Goal: Task Accomplishment & Management: Manage account settings

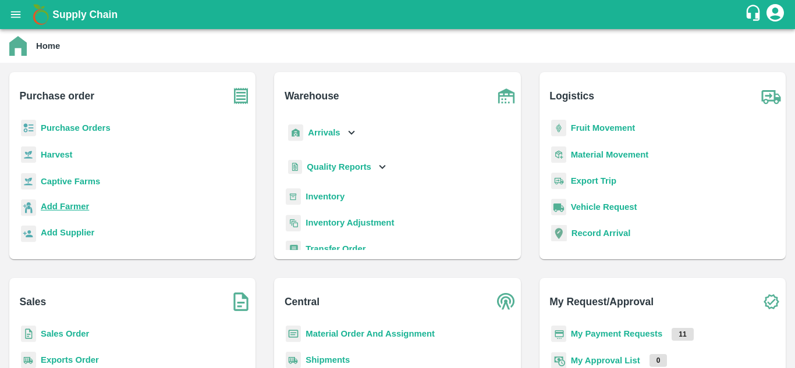
click at [77, 206] on b "Add Farmer" at bounding box center [65, 206] width 48 height 9
click at [55, 130] on b "Purchase Orders" at bounding box center [76, 127] width 70 height 9
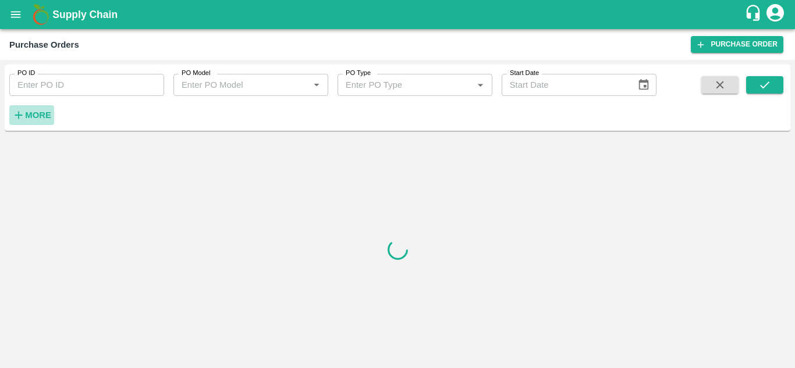
click at [33, 116] on strong "More" at bounding box center [38, 115] width 26 height 9
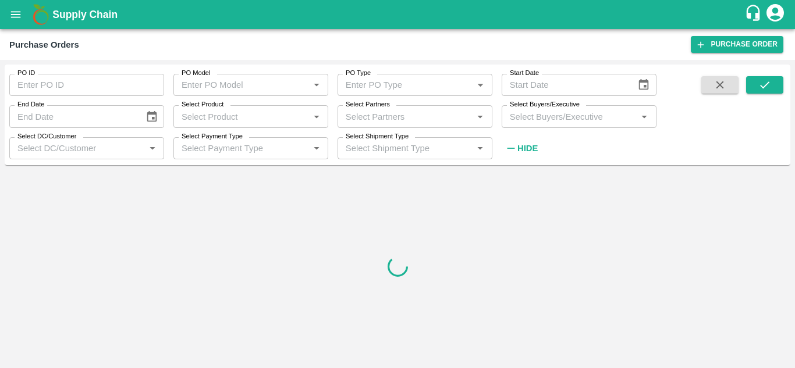
click at [406, 121] on input "Select Partners" at bounding box center [405, 116] width 129 height 15
paste input "9743055353"
type input "9743055353"
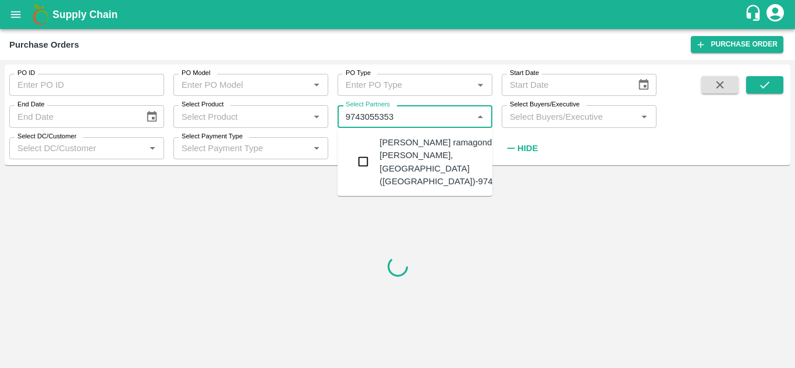
click at [362, 162] on input "checkbox" at bounding box center [362, 161] width 23 height 23
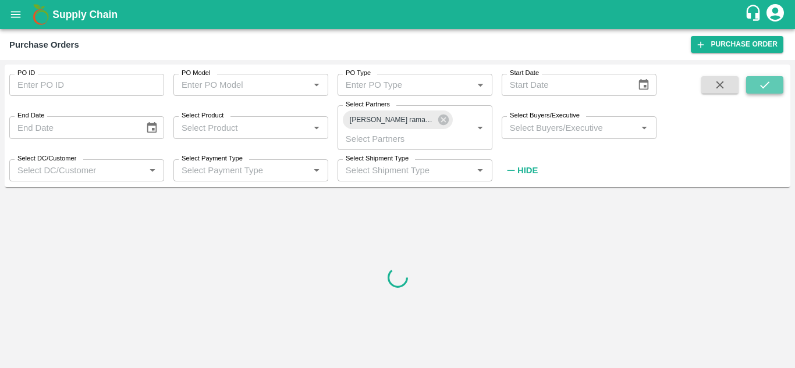
click at [752, 86] on button "submit" at bounding box center [764, 84] width 37 height 17
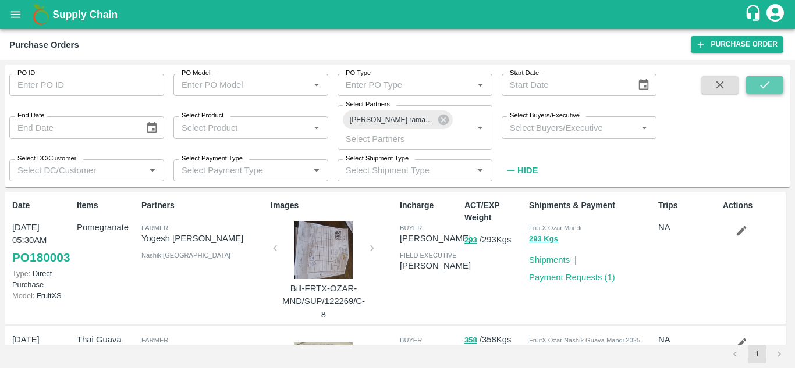
click at [752, 86] on button "submit" at bounding box center [764, 84] width 37 height 17
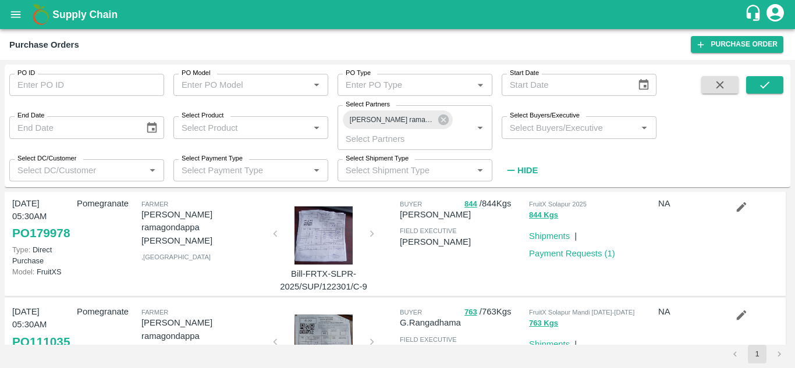
scroll to position [137, 0]
click at [311, 241] on div at bounding box center [323, 235] width 87 height 58
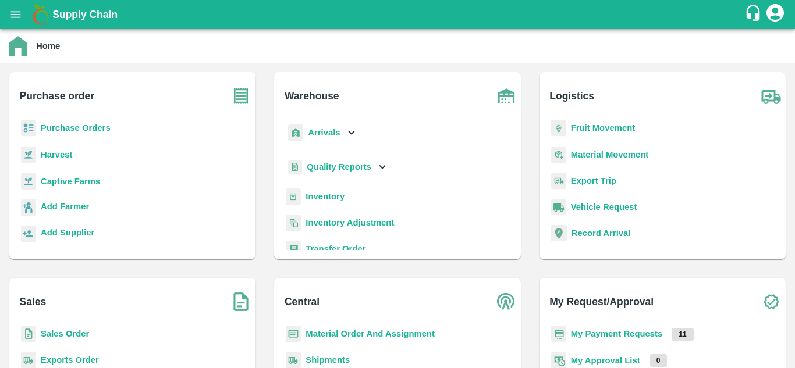
click at [72, 127] on b "Purchase Orders" at bounding box center [76, 127] width 70 height 9
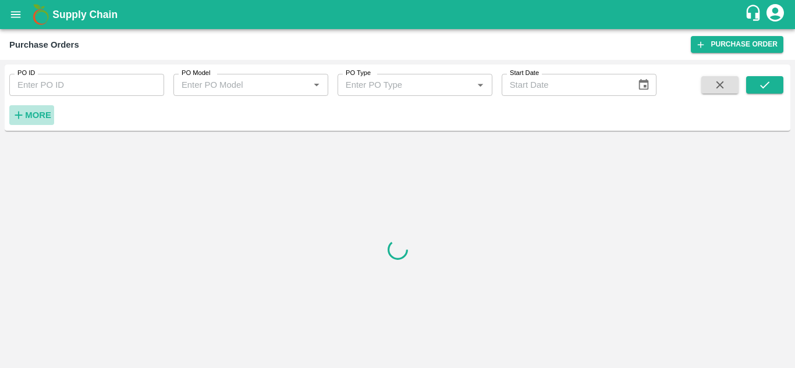
click at [40, 121] on h6 "More" at bounding box center [38, 115] width 26 height 15
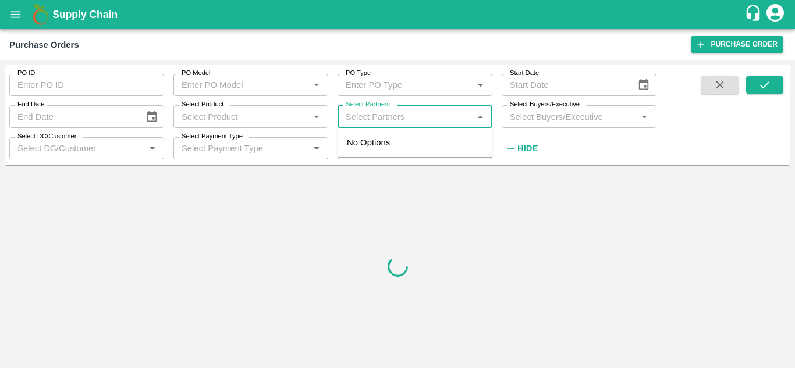
click at [392, 120] on input "Select Partners" at bounding box center [405, 116] width 129 height 15
paste input "9743055353"
type input "9743055353"
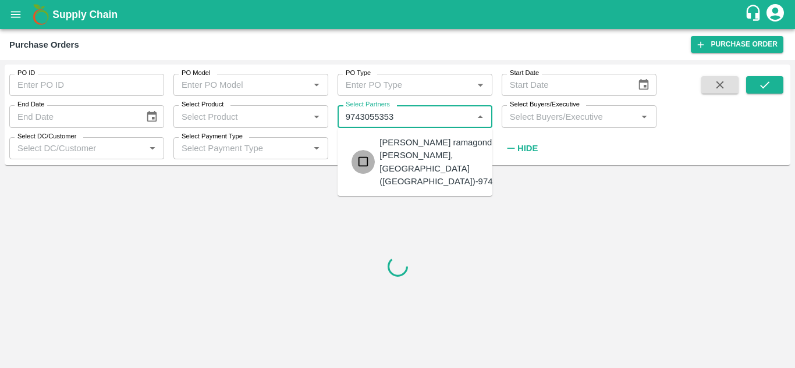
click at [362, 163] on input "checkbox" at bounding box center [362, 161] width 23 height 23
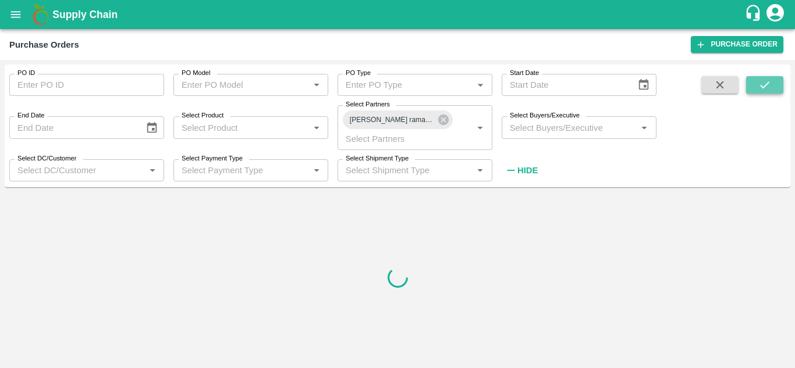
click at [753, 87] on button "submit" at bounding box center [764, 84] width 37 height 17
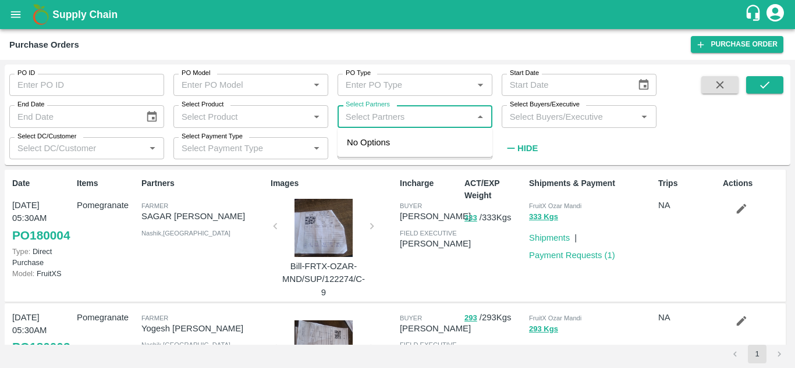
click at [393, 113] on input "Select Partners" at bounding box center [405, 116] width 129 height 15
paste input "9743055353"
type input "9743055353"
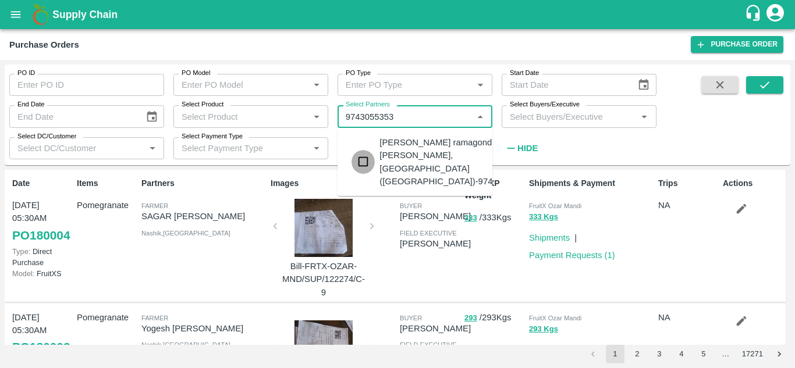
click at [358, 150] on input "checkbox" at bounding box center [362, 161] width 23 height 23
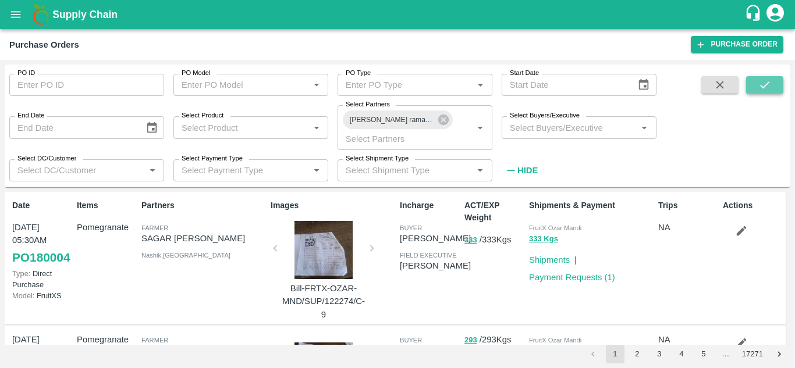
click at [769, 84] on icon "submit" at bounding box center [764, 85] width 13 height 13
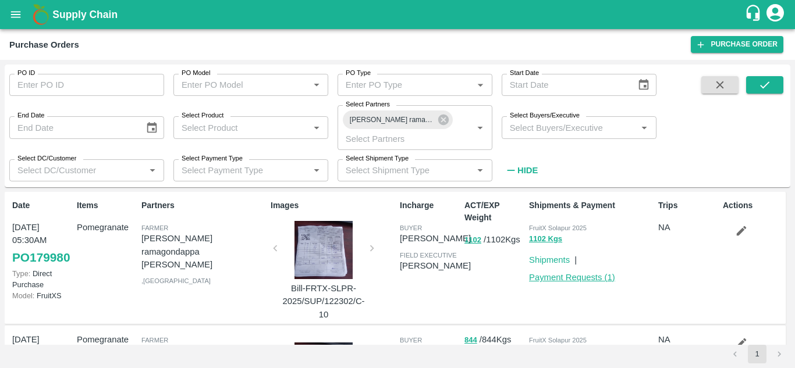
click at [558, 281] on link "Payment Requests ( 1 )" at bounding box center [572, 277] width 86 height 9
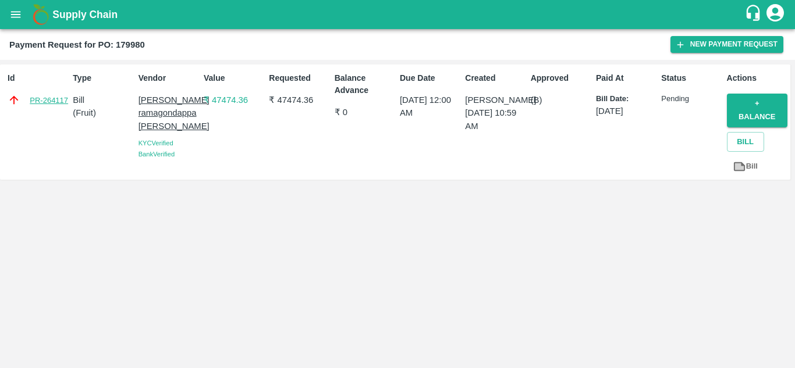
click at [54, 103] on link "PR-264117" at bounding box center [49, 101] width 38 height 12
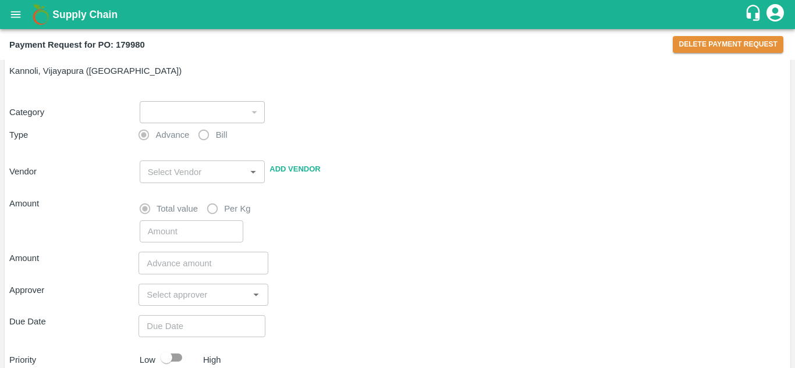
scroll to position [30, 0]
type input "1"
radio input "false"
radio input "true"
type input "Vijayakumar ramagondappa nagathan - 9743055353(Farmer)"
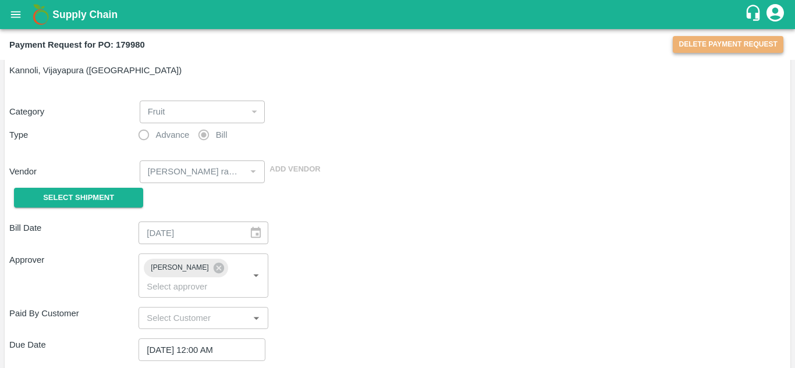
click at [713, 46] on button "Delete Payment Request" at bounding box center [728, 44] width 111 height 17
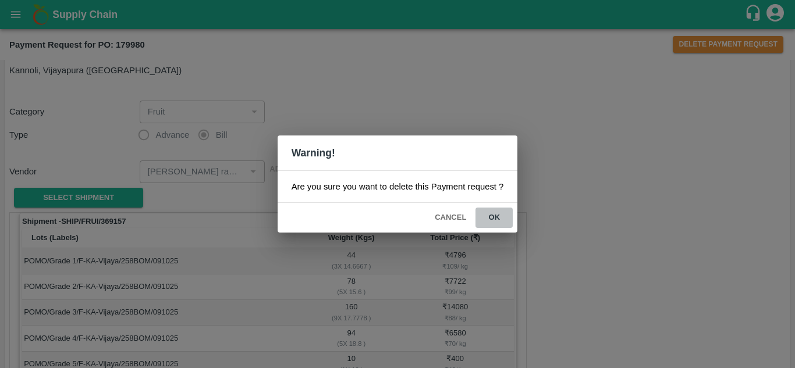
click at [488, 215] on button "ok" at bounding box center [493, 218] width 37 height 20
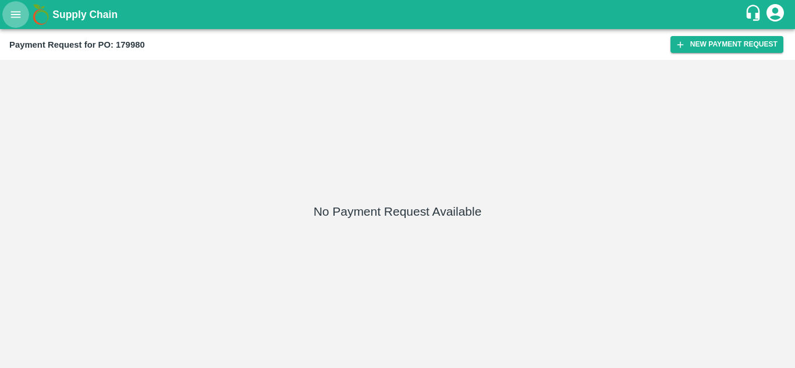
click at [16, 14] on icon "open drawer" at bounding box center [15, 14] width 13 height 13
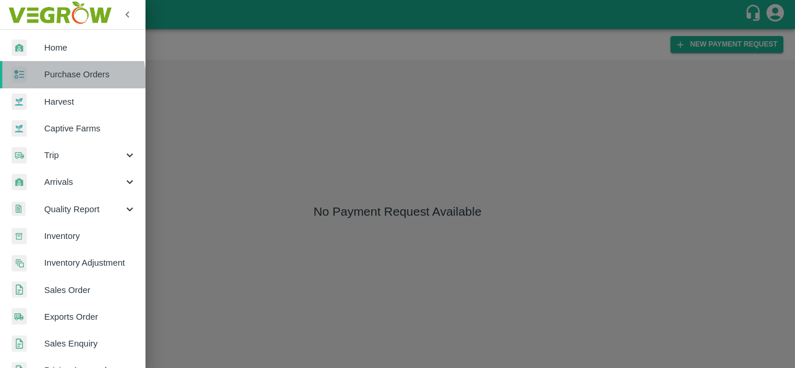
click at [61, 80] on span "Purchase Orders" at bounding box center [90, 74] width 92 height 13
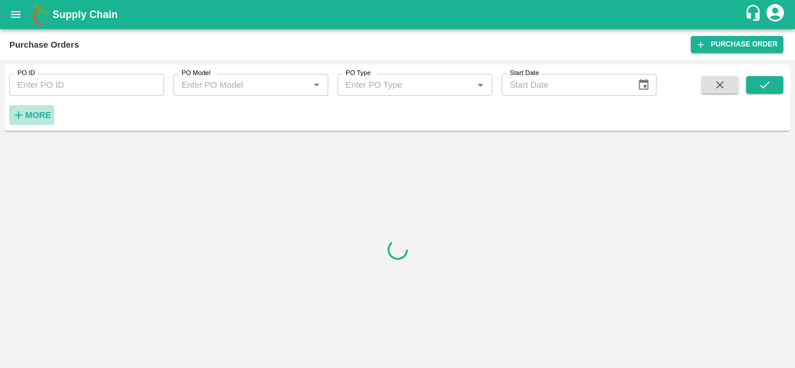
click at [40, 112] on strong "More" at bounding box center [38, 115] width 26 height 9
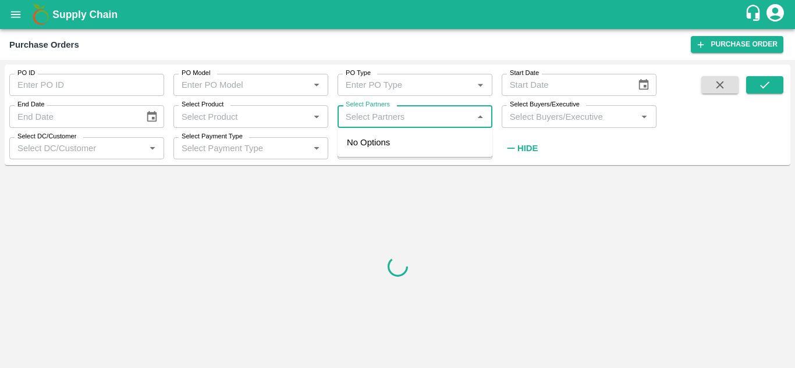
click at [395, 121] on input "Select Partners" at bounding box center [405, 116] width 129 height 15
paste input "9743055353"
type input "9743055353"
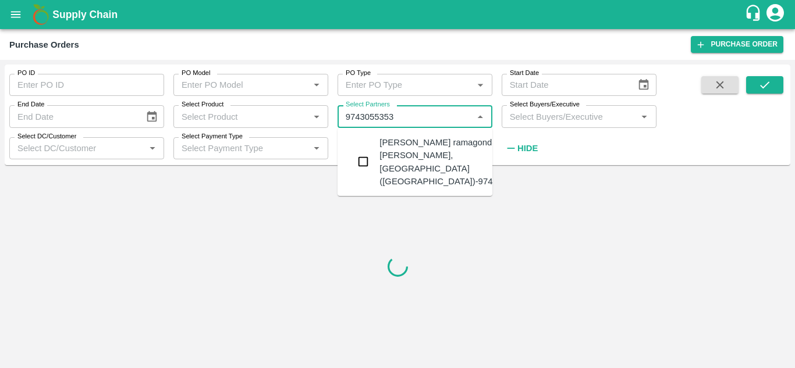
click at [364, 164] on input "checkbox" at bounding box center [362, 161] width 23 height 23
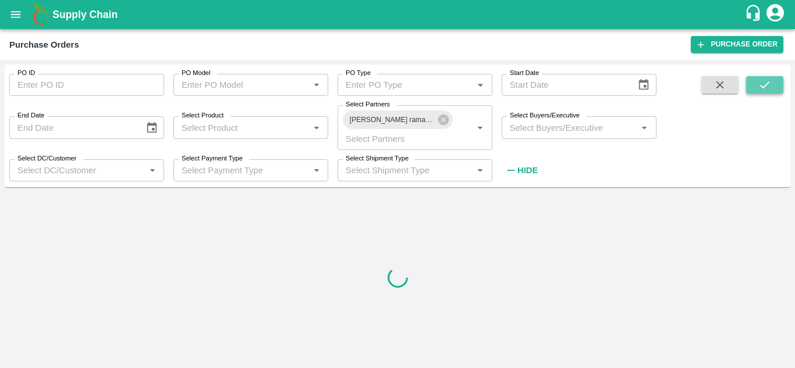
click at [756, 88] on button "submit" at bounding box center [764, 84] width 37 height 17
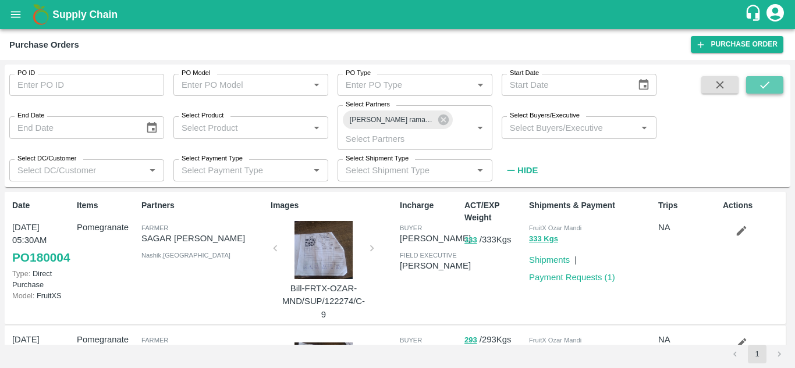
click at [771, 83] on icon "submit" at bounding box center [764, 85] width 13 height 13
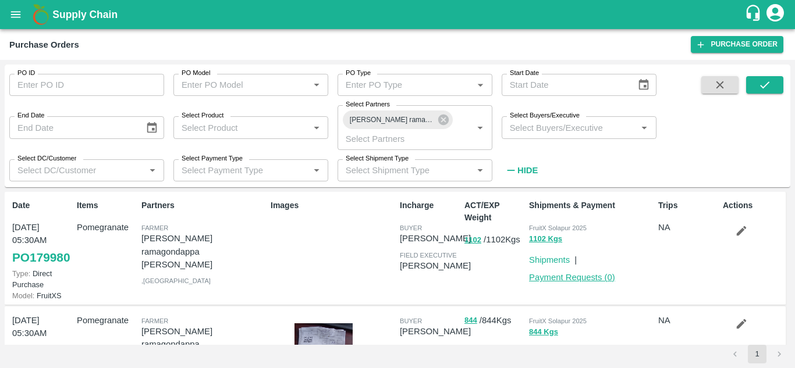
scroll to position [93, 0]
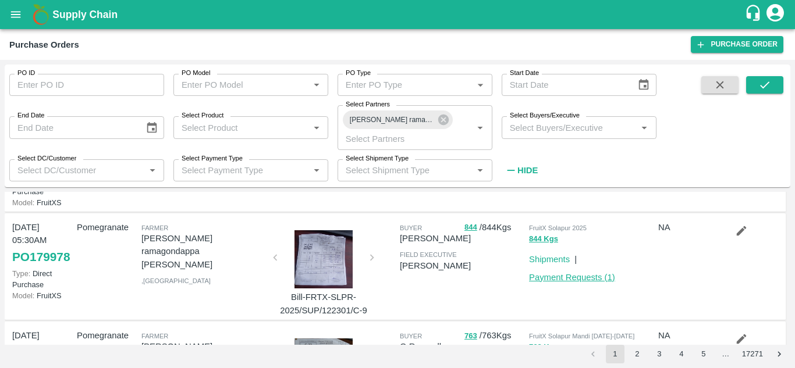
click at [571, 282] on link "Payment Requests ( 1 )" at bounding box center [572, 277] width 86 height 9
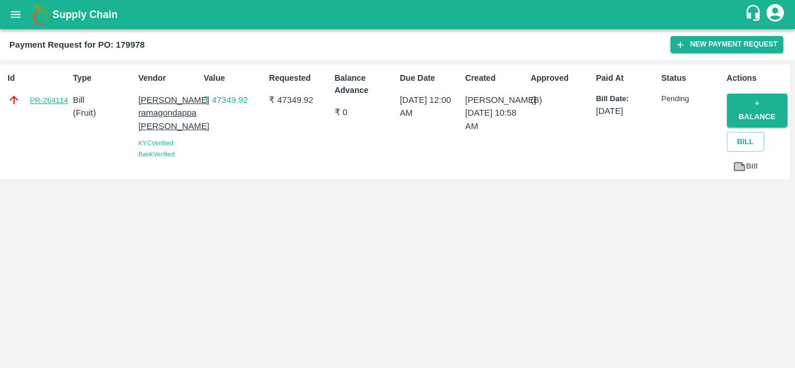
click at [47, 99] on link "PR-264114" at bounding box center [49, 101] width 38 height 12
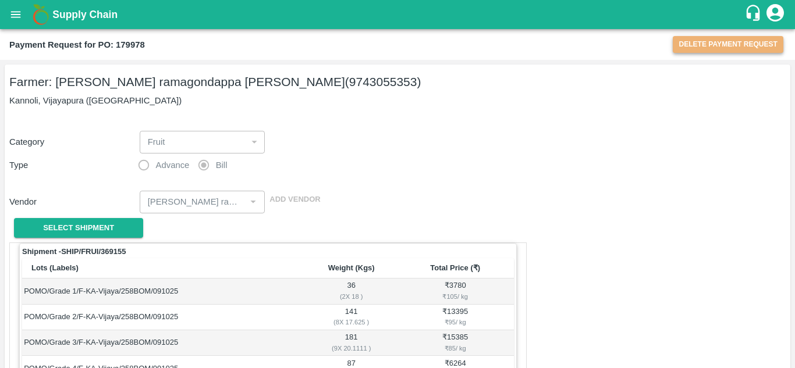
click at [718, 42] on button "Delete Payment Request" at bounding box center [728, 44] width 111 height 17
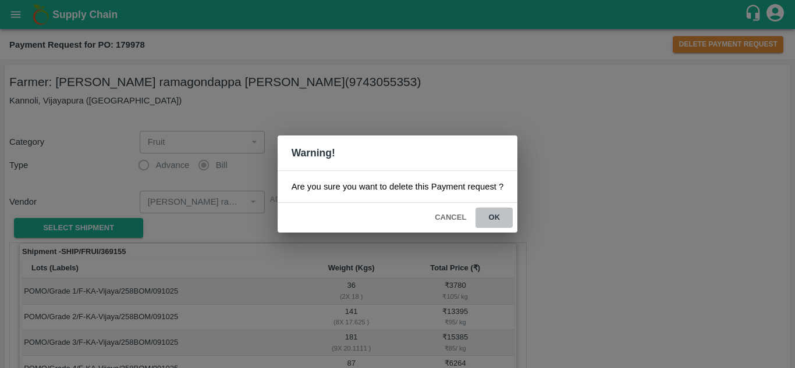
click at [492, 218] on button "ok" at bounding box center [493, 218] width 37 height 20
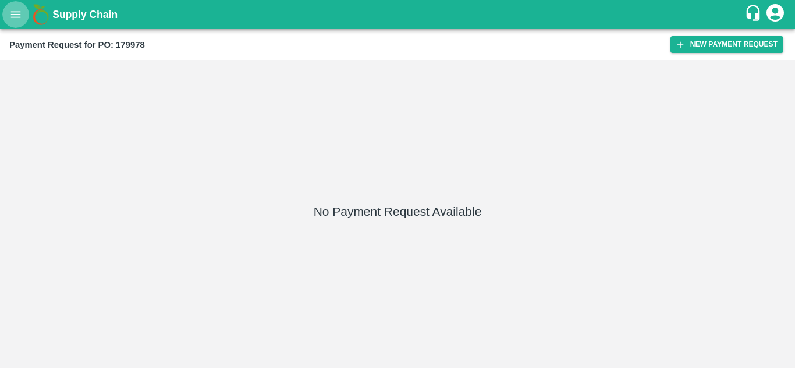
click at [13, 22] on button "open drawer" at bounding box center [15, 14] width 27 height 27
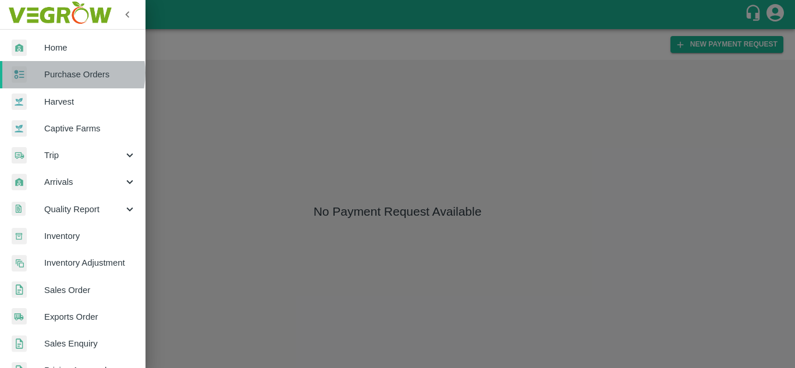
click at [69, 73] on span "Purchase Orders" at bounding box center [90, 74] width 92 height 13
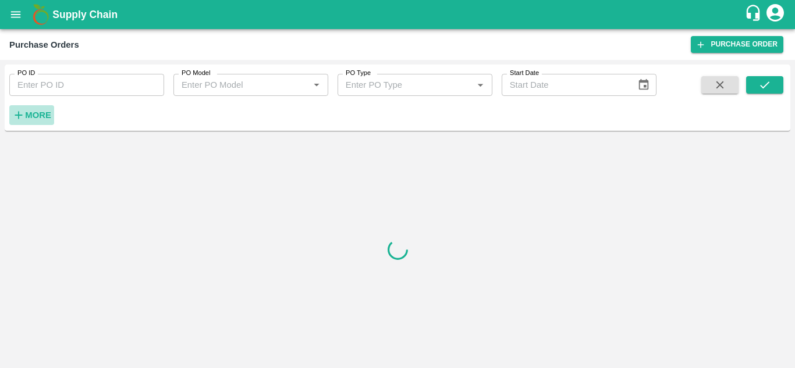
click at [44, 119] on strong "More" at bounding box center [38, 115] width 26 height 9
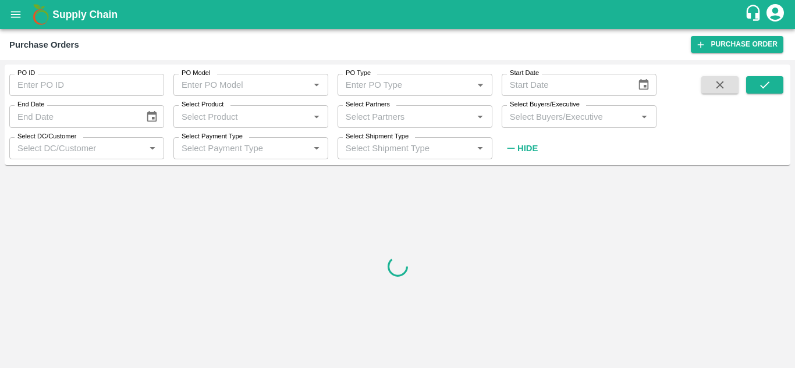
click at [389, 118] on input "Select Partners" at bounding box center [405, 116] width 129 height 15
paste input "9743055353"
type input "9743055353"
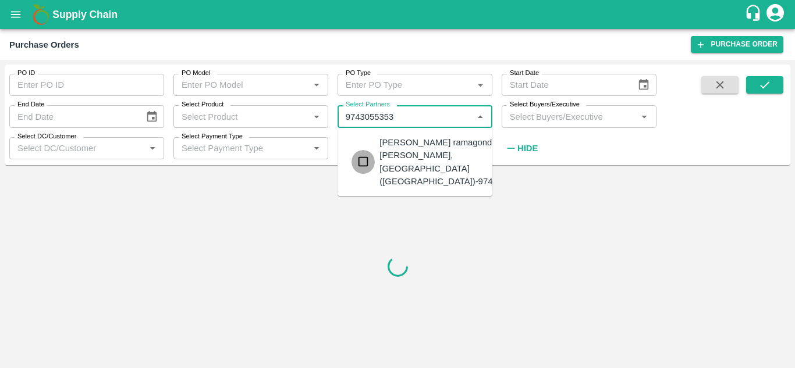
click at [366, 155] on input "checkbox" at bounding box center [362, 161] width 23 height 23
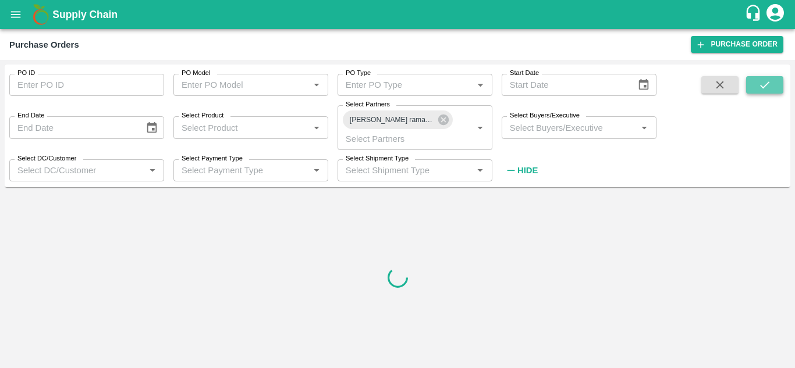
click at [756, 83] on button "submit" at bounding box center [764, 84] width 37 height 17
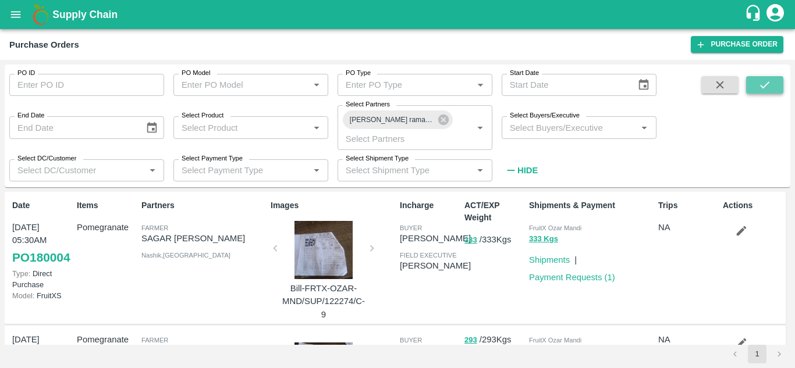
click at [758, 83] on icon "submit" at bounding box center [764, 85] width 13 height 13
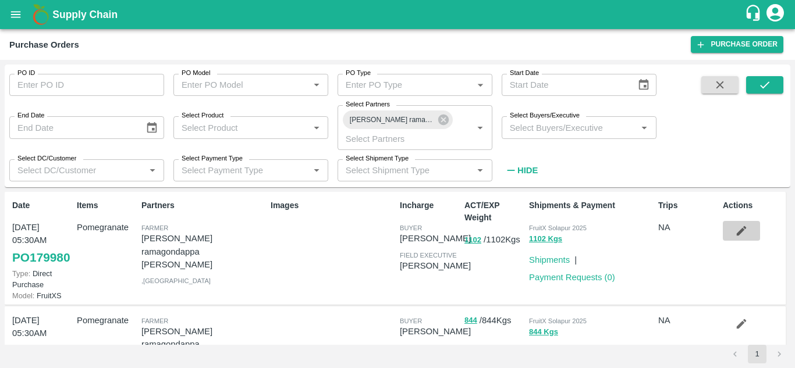
click at [742, 228] on icon "button" at bounding box center [742, 231] width 10 height 10
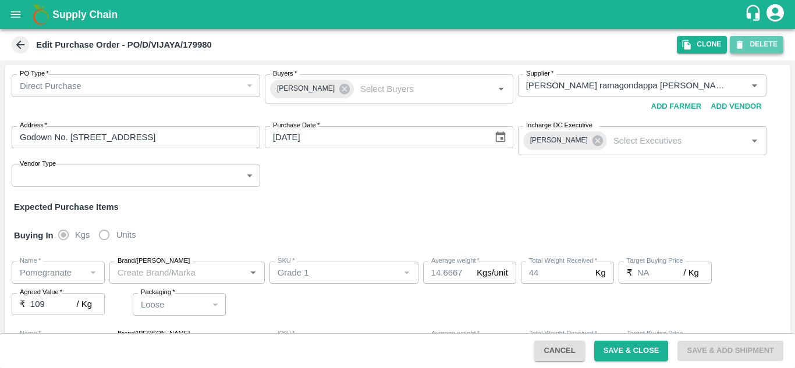
click at [763, 44] on button "DELETE" at bounding box center [757, 44] width 54 height 17
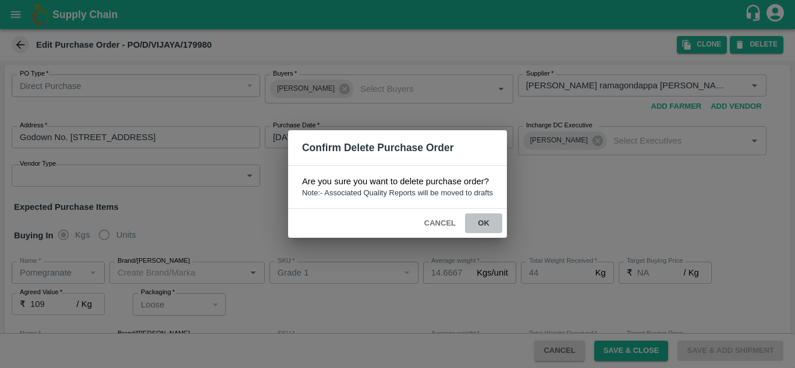
click at [485, 223] on button "ok" at bounding box center [483, 224] width 37 height 20
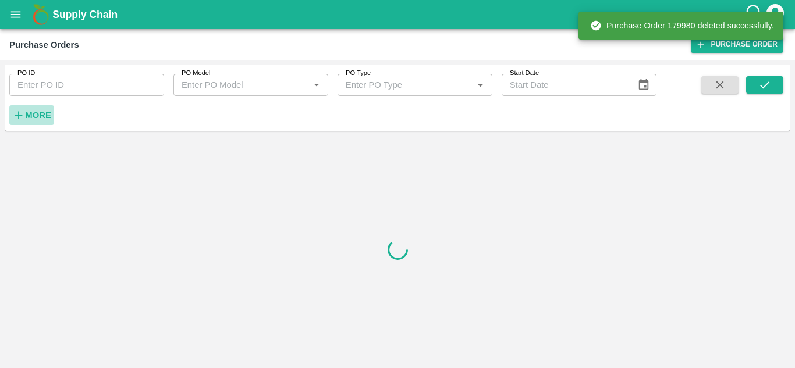
click at [31, 125] on button "More" at bounding box center [31, 115] width 45 height 20
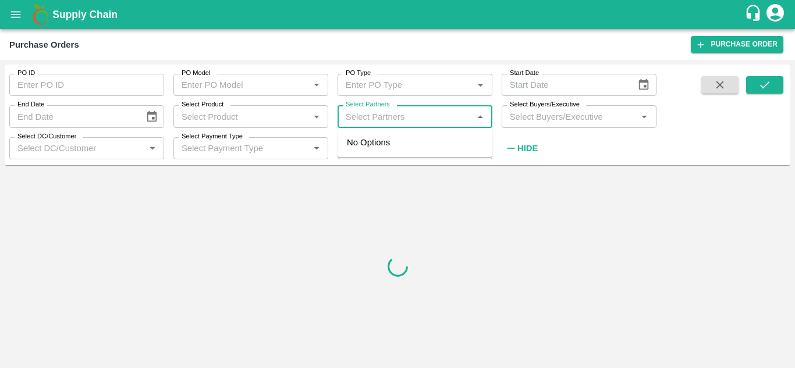
click at [406, 119] on input "Select Partners" at bounding box center [405, 116] width 129 height 15
paste input "9743055353"
type input "9743055353"
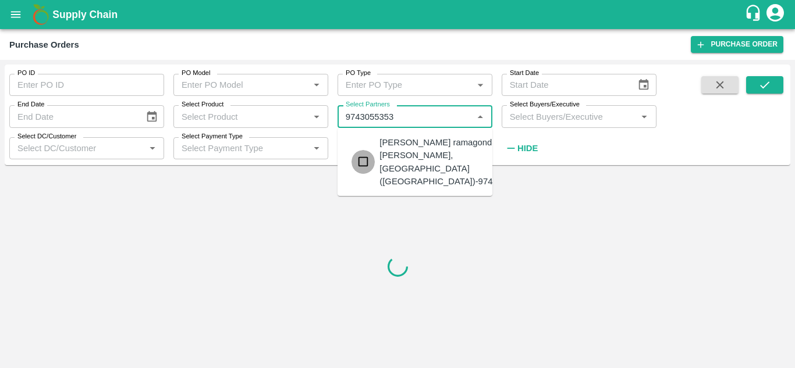
click at [364, 157] on input "checkbox" at bounding box center [362, 161] width 23 height 23
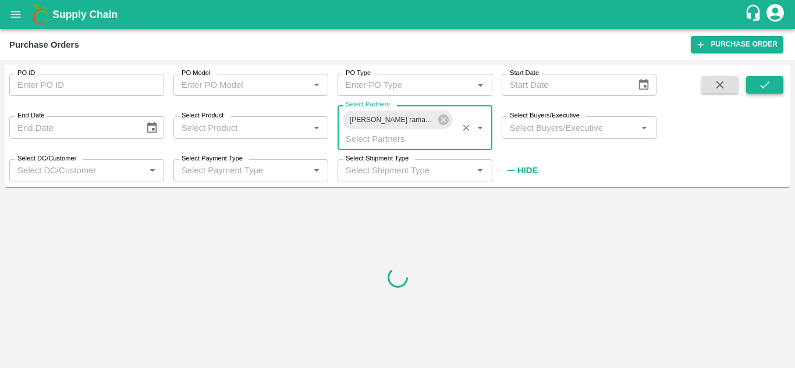
click at [762, 91] on icon "submit" at bounding box center [764, 85] width 13 height 13
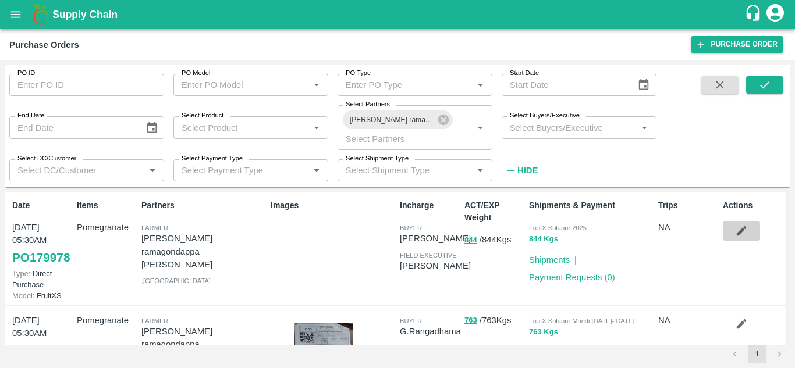
click at [737, 231] on icon "button" at bounding box center [741, 231] width 13 height 13
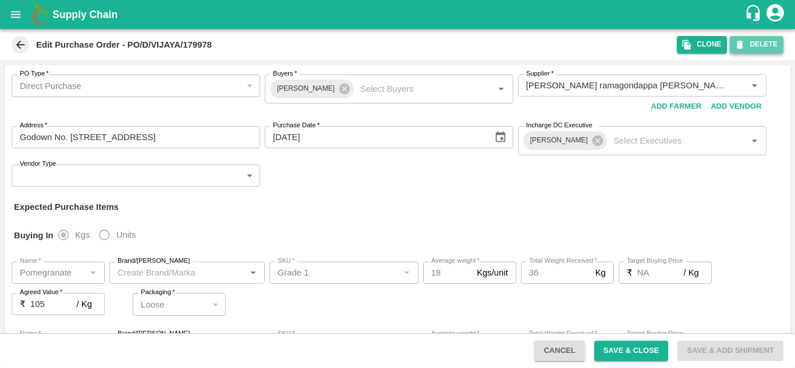
click at [762, 45] on button "DELETE" at bounding box center [757, 44] width 54 height 17
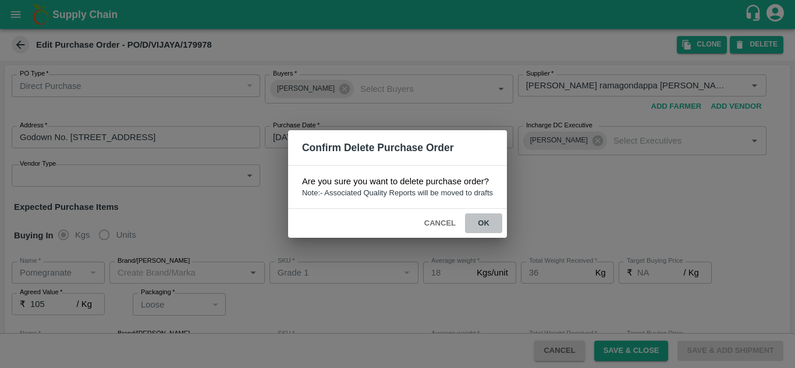
click at [485, 227] on button "ok" at bounding box center [483, 224] width 37 height 20
